Goal: Find specific page/section: Find specific page/section

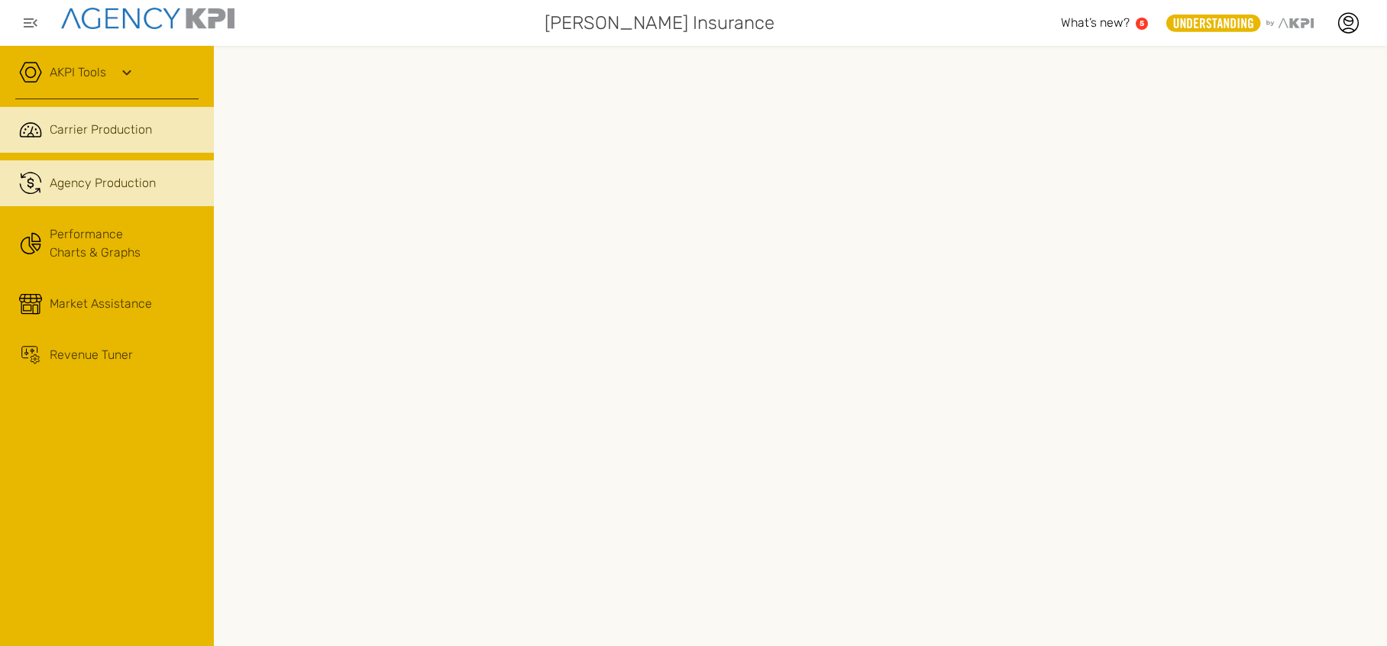
click at [99, 203] on link ".cls-1{fill:none;stroke:#221f20;stroke-linecap:round;stroke-linejoin:round;stro…" at bounding box center [107, 183] width 214 height 46
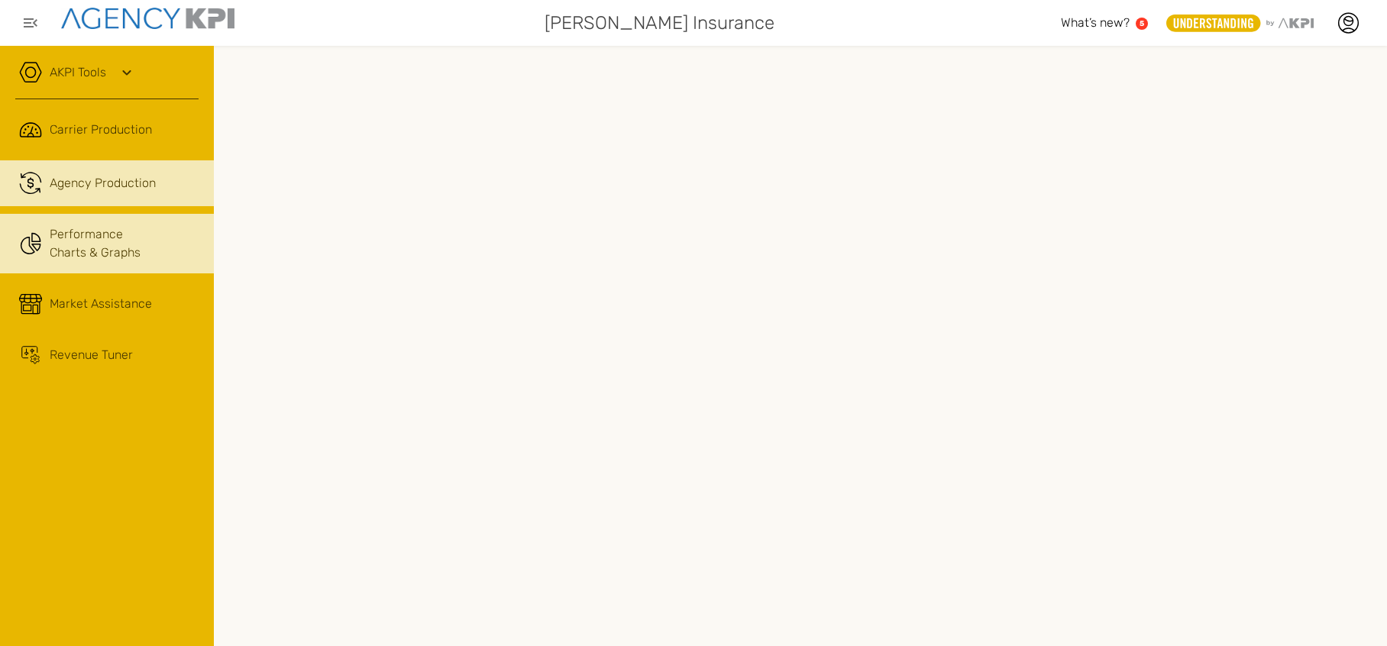
click at [99, 241] on link "Performance Charts & Graphs" at bounding box center [107, 244] width 214 height 60
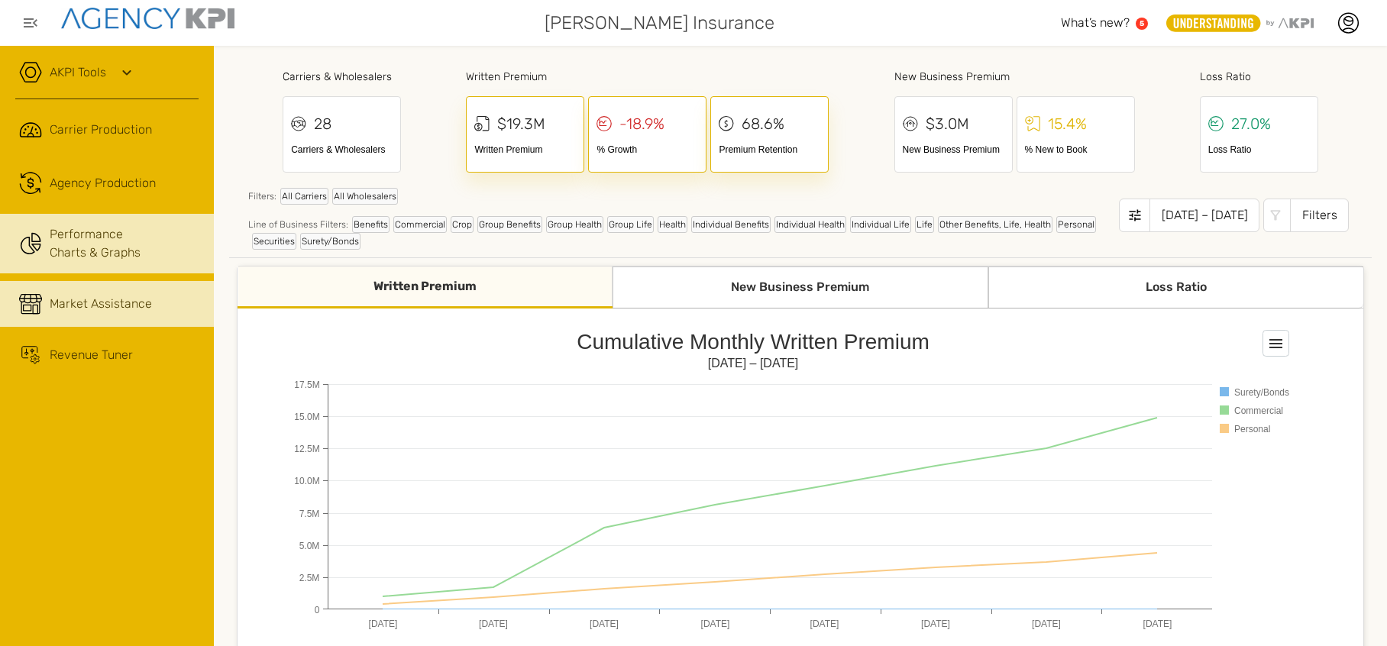
click at [93, 319] on link "Market Assistance" at bounding box center [107, 304] width 214 height 46
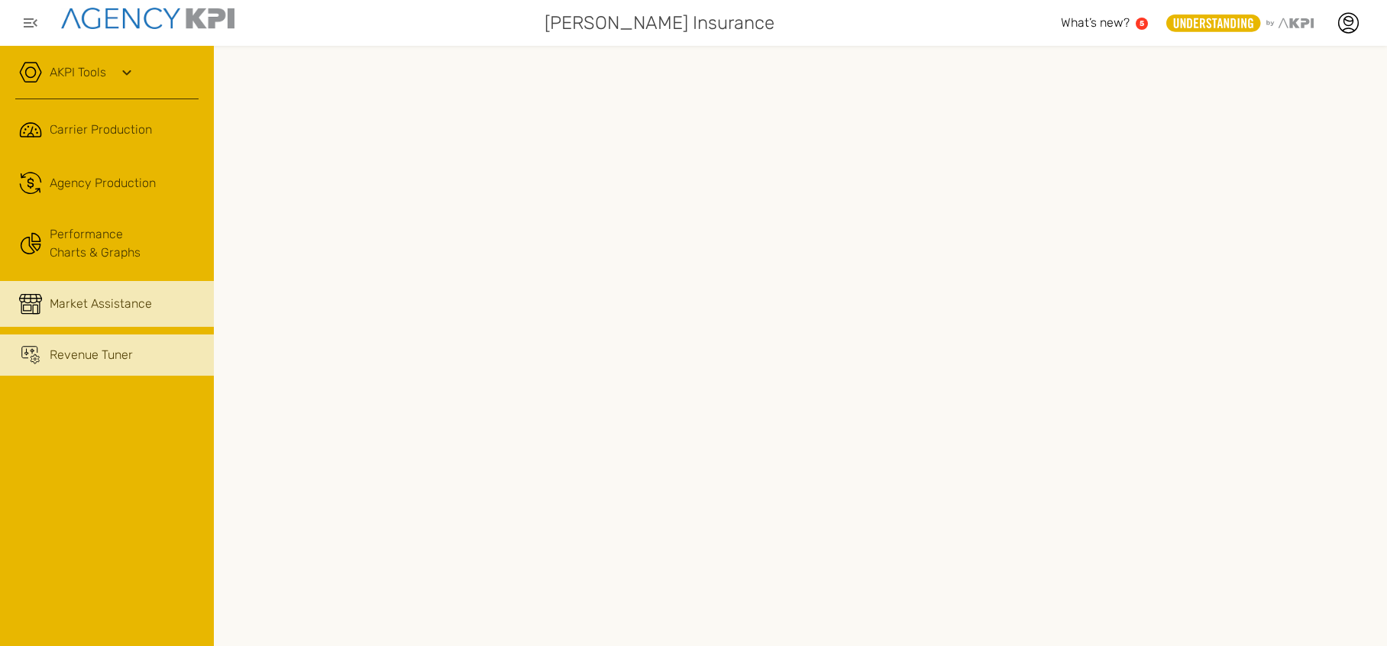
click at [105, 355] on span "Revenue Tuner" at bounding box center [91, 355] width 83 height 18
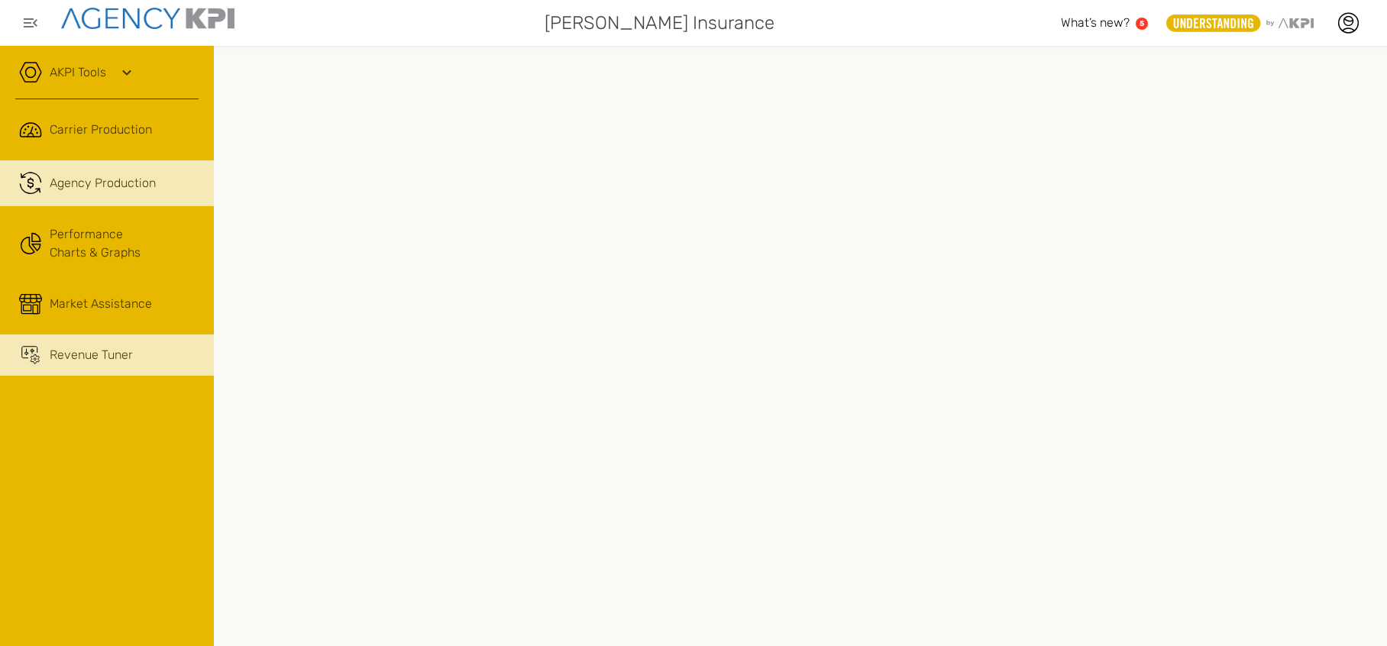
click at [97, 189] on span "Agency Production" at bounding box center [103, 183] width 106 height 18
